Goal: Information Seeking & Learning: Understand process/instructions

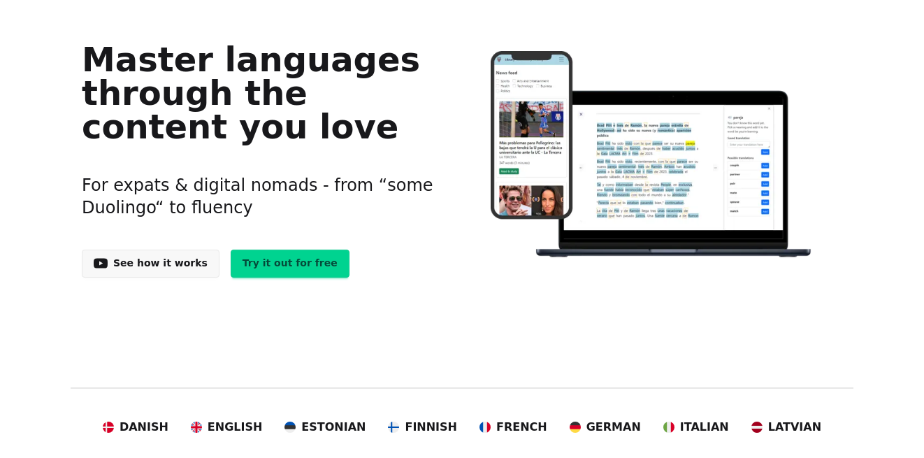
scroll to position [113, 0]
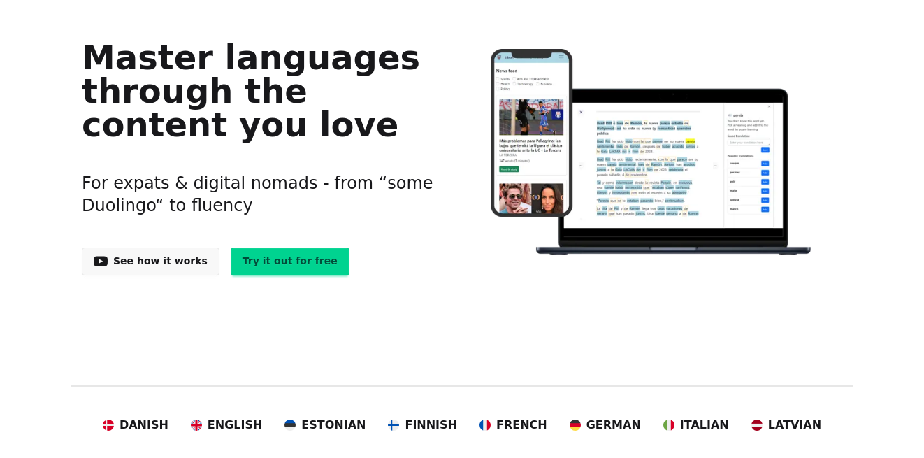
click at [287, 265] on link "Try it out for free" at bounding box center [290, 261] width 119 height 28
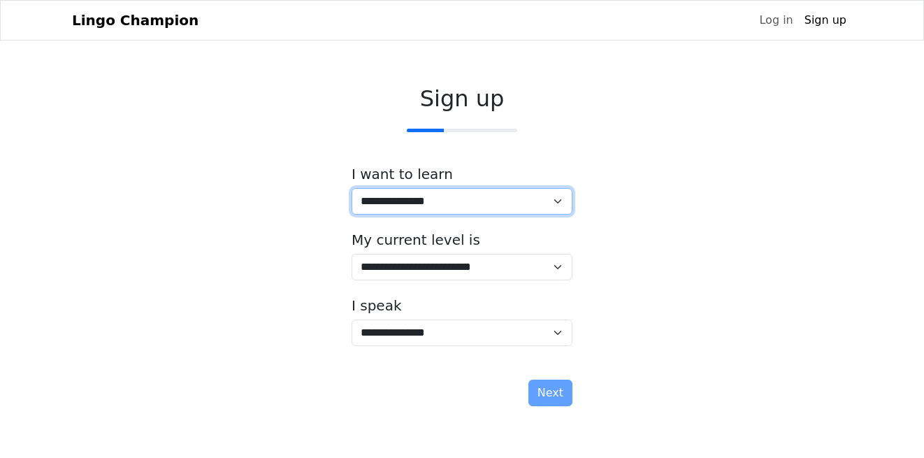
select select "**"
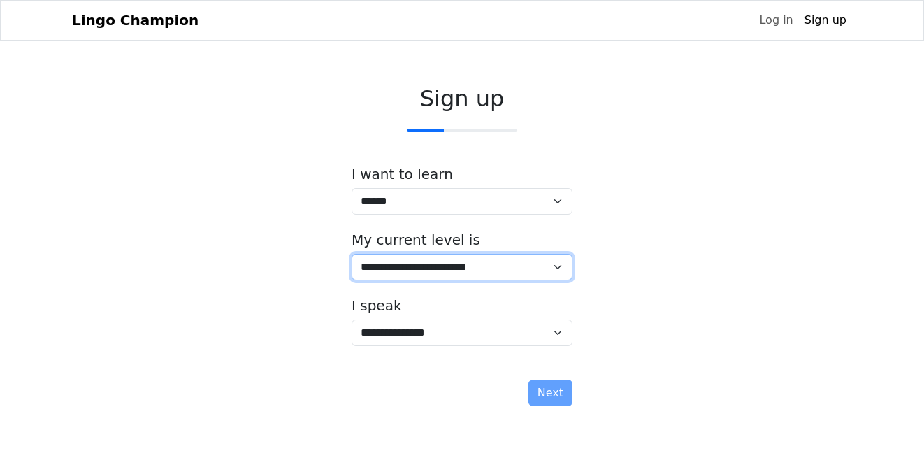
select select "*"
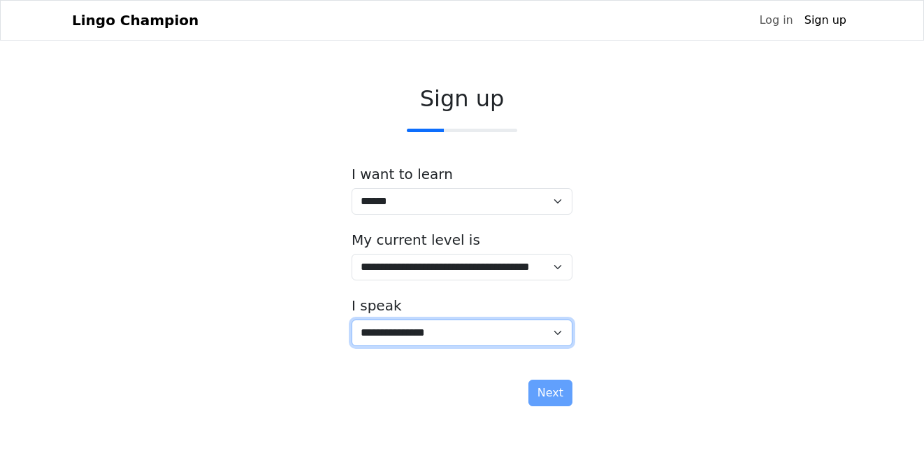
select select "**"
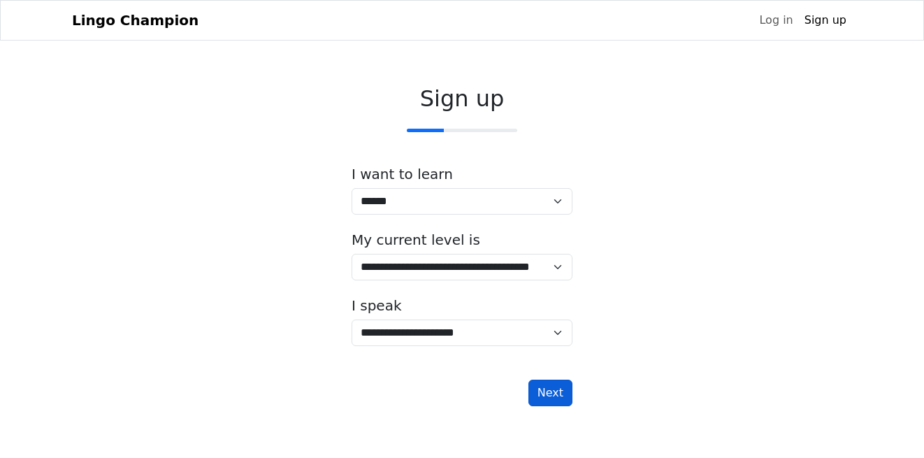
click at [553, 396] on button "Next" at bounding box center [551, 393] width 44 height 27
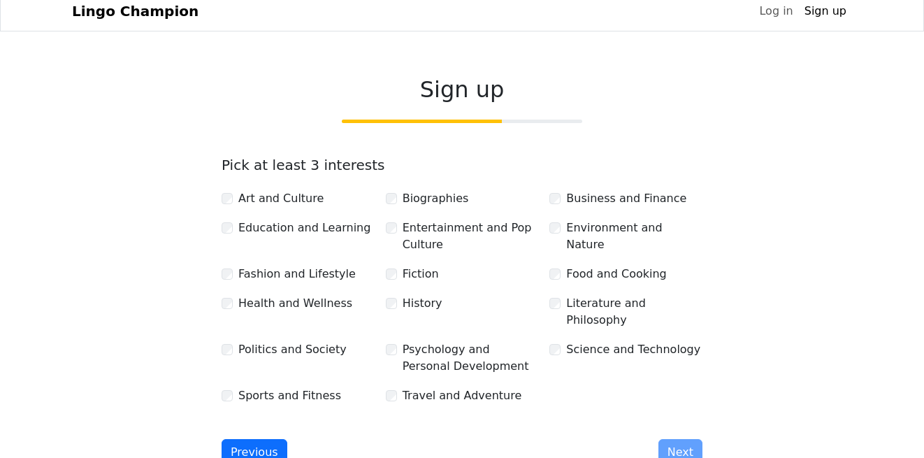
scroll to position [10, 0]
click at [684, 438] on button "Next" at bounding box center [681, 451] width 44 height 27
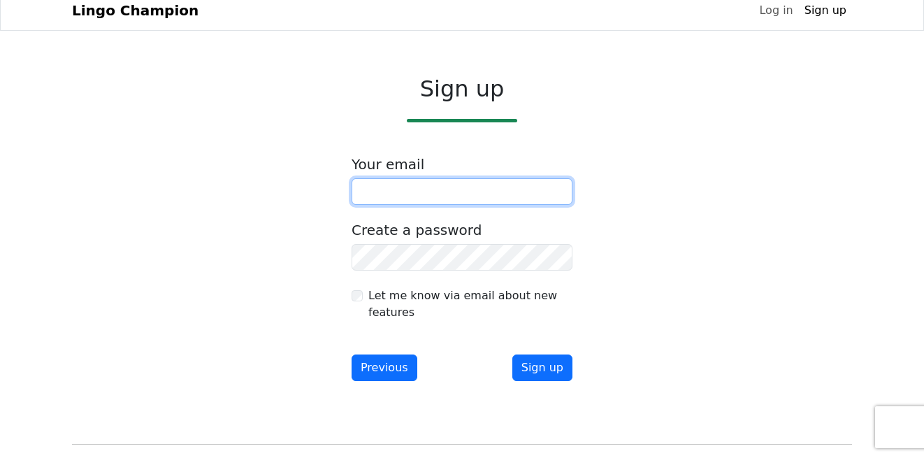
click at [399, 194] on input "email" at bounding box center [462, 191] width 221 height 27
type input "*"
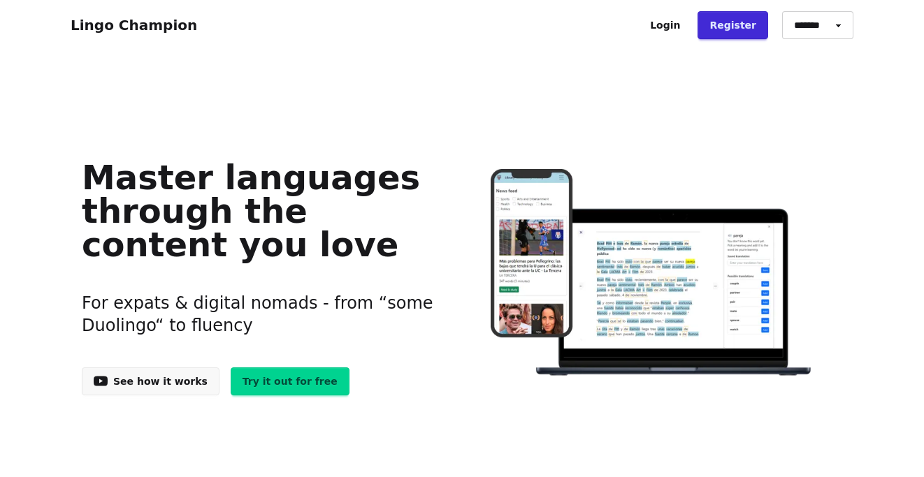
click at [152, 386] on link "See how it works" at bounding box center [151, 382] width 138 height 28
